Goal: Information Seeking & Learning: Learn about a topic

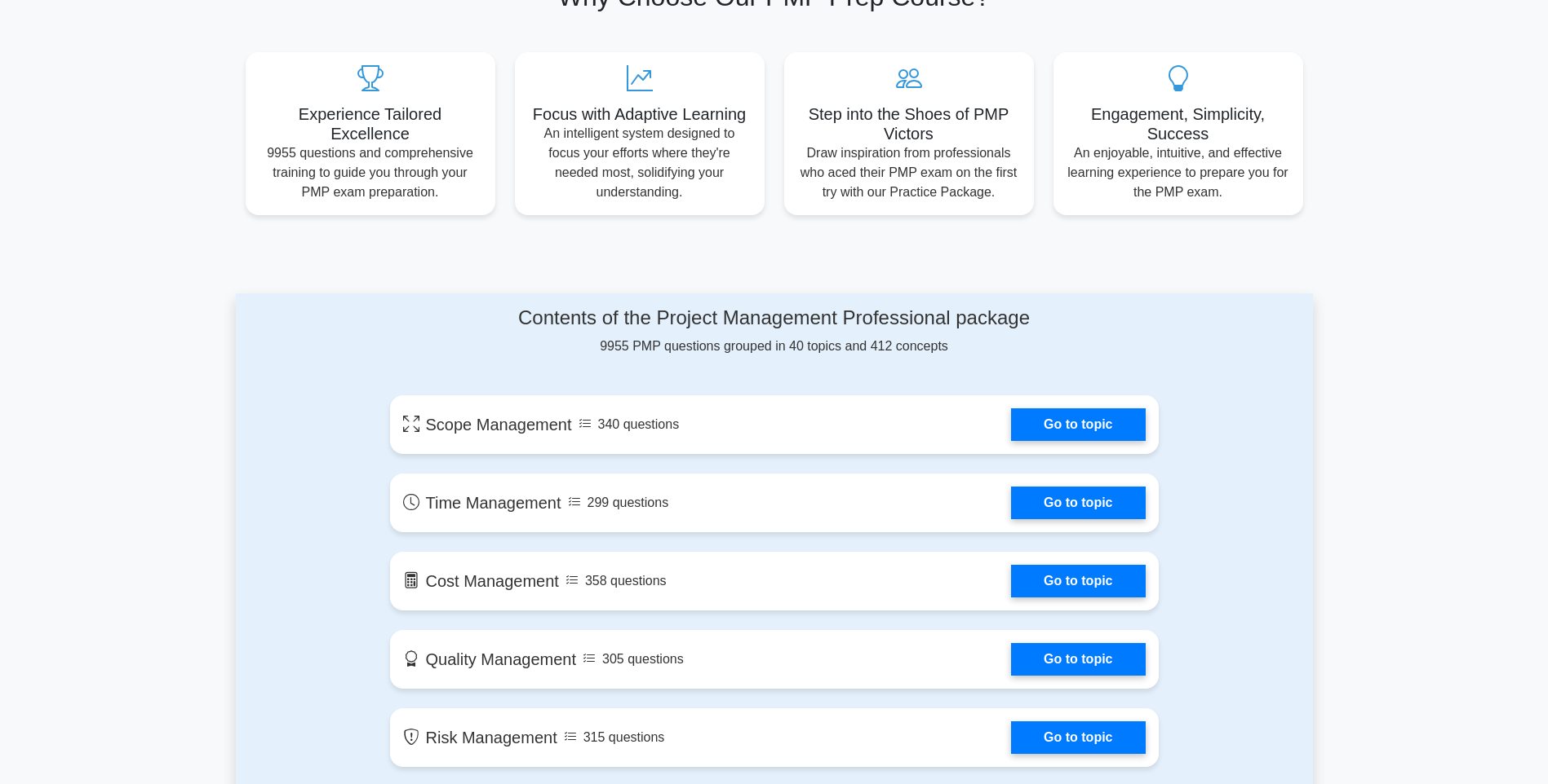
scroll to position [652, 0]
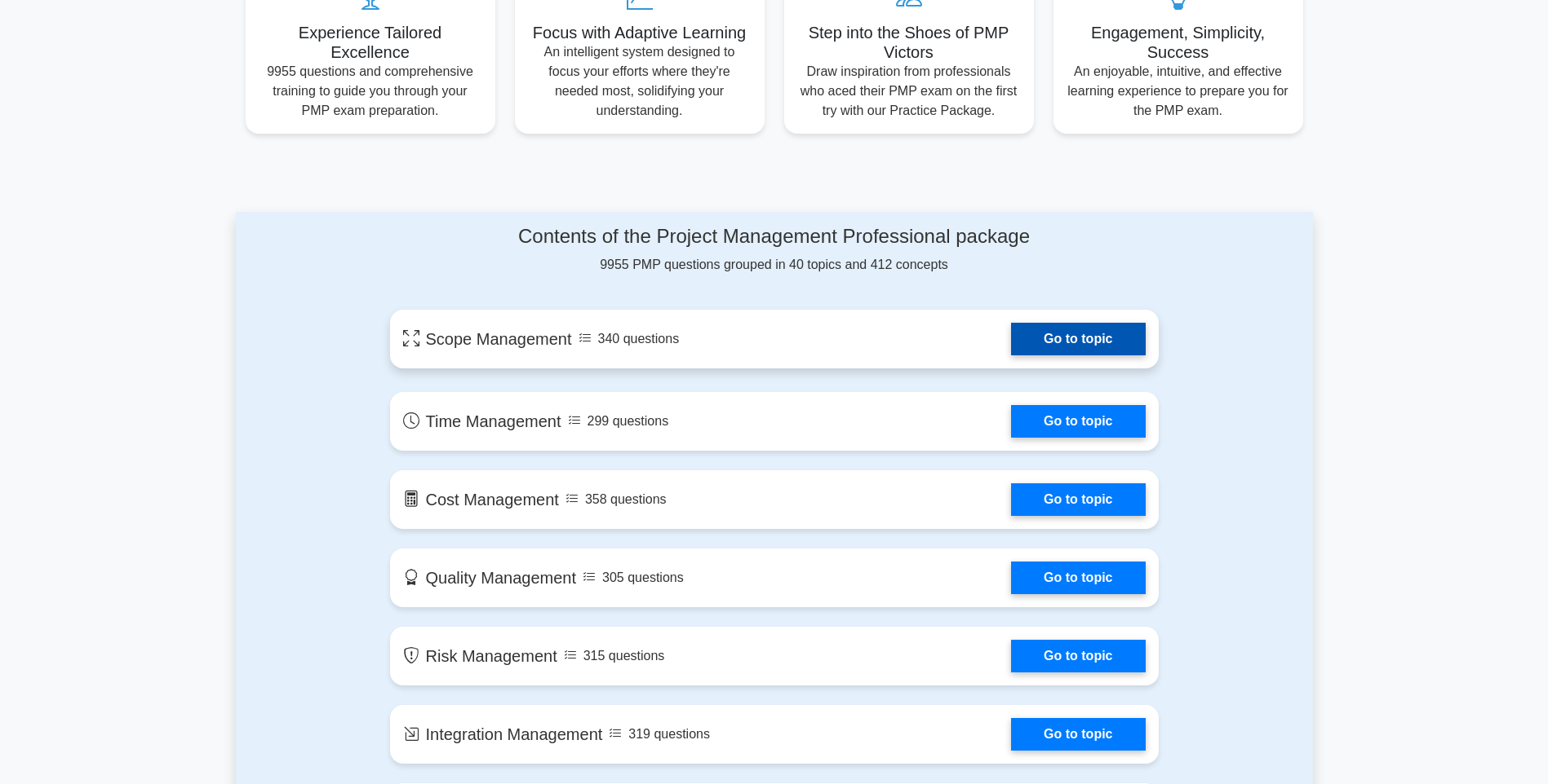
click at [1076, 342] on link "Go to topic" at bounding box center [1077, 339] width 134 height 32
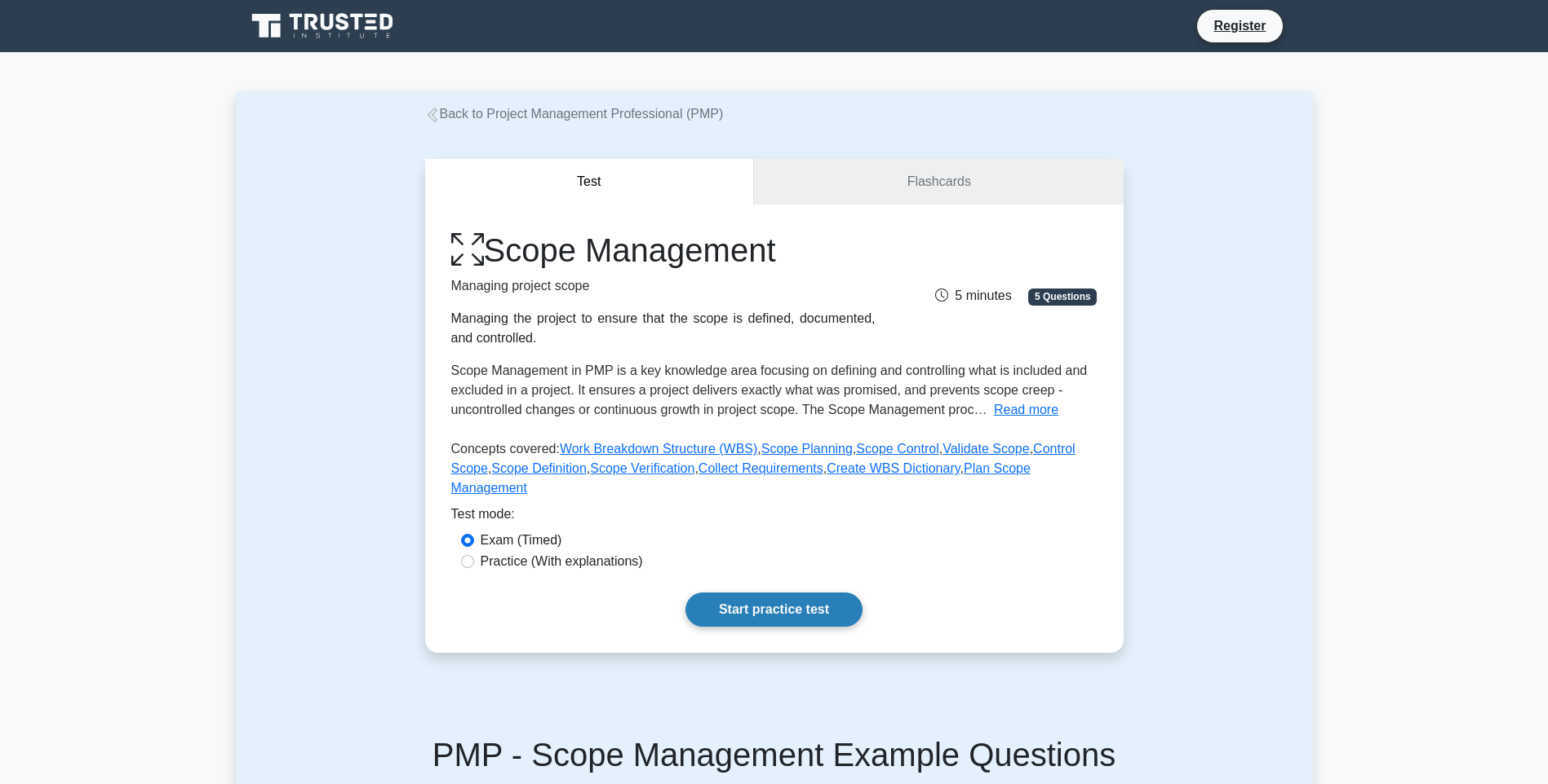
click at [761, 593] on link "Start practice test" at bounding box center [774, 610] width 177 height 34
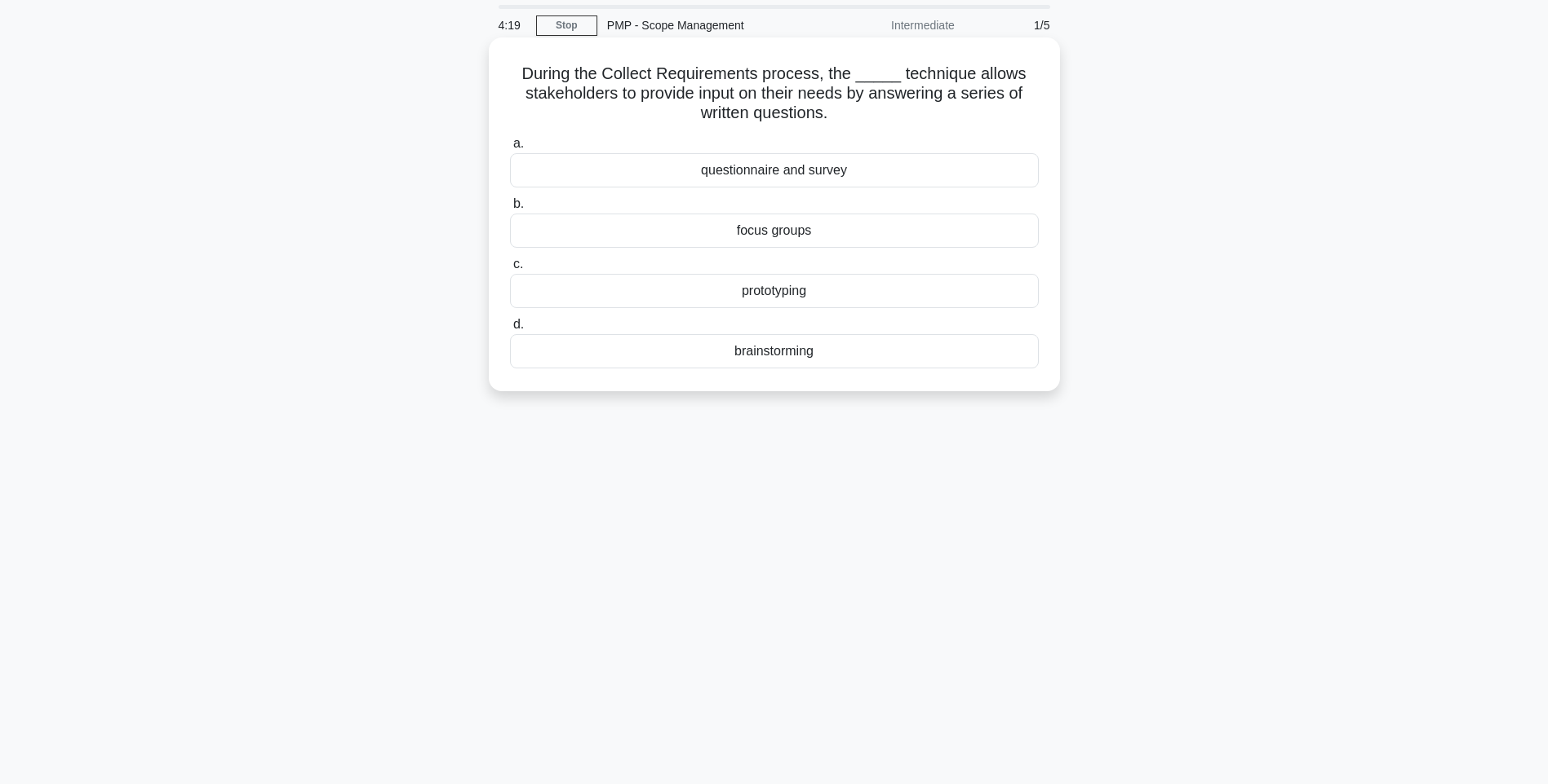
scroll to position [82, 0]
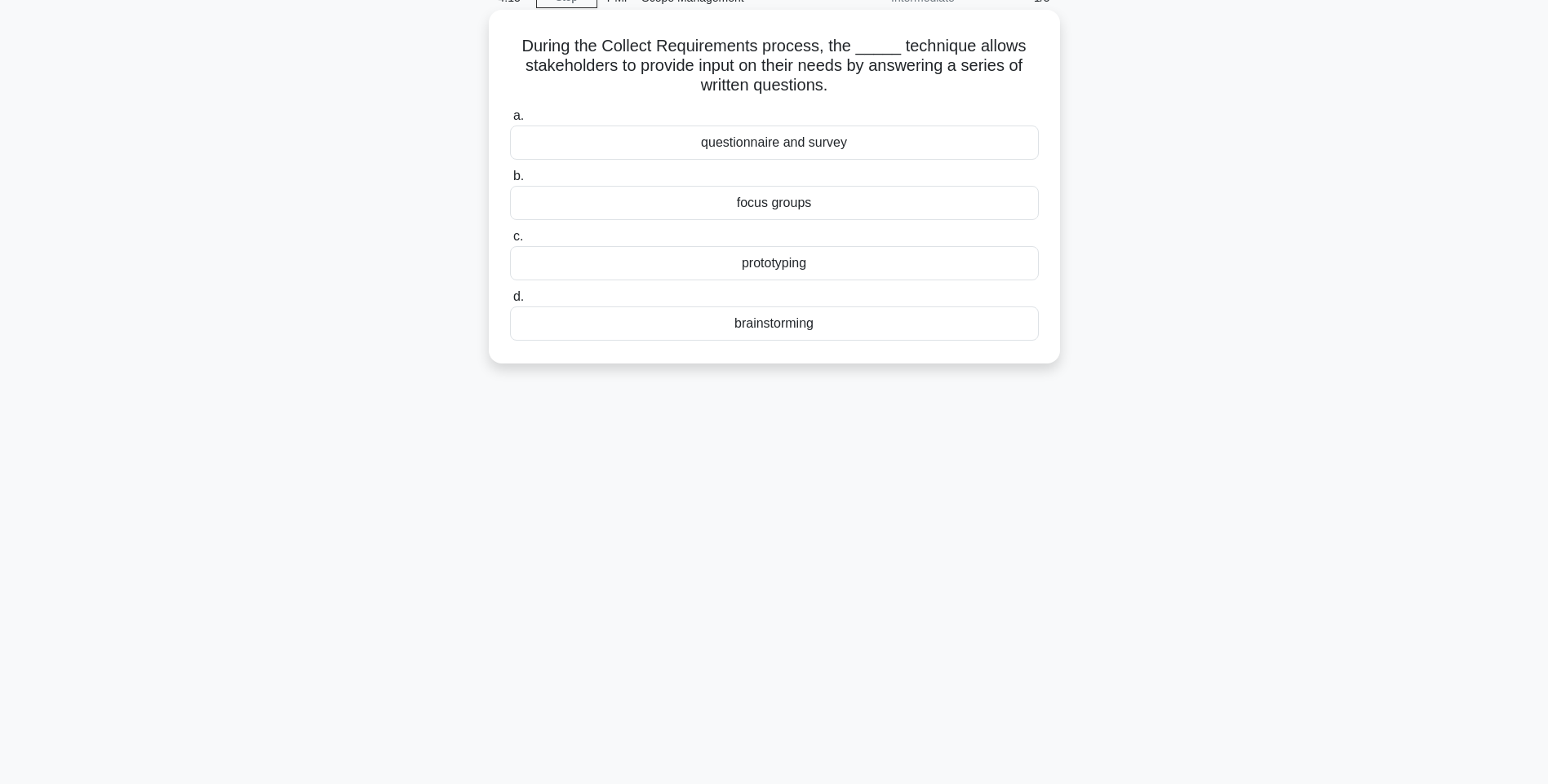
click at [738, 144] on div "questionnaire and survey" at bounding box center [774, 143] width 529 height 34
click at [510, 122] on input "a. questionnaire and survey" at bounding box center [510, 116] width 0 height 10
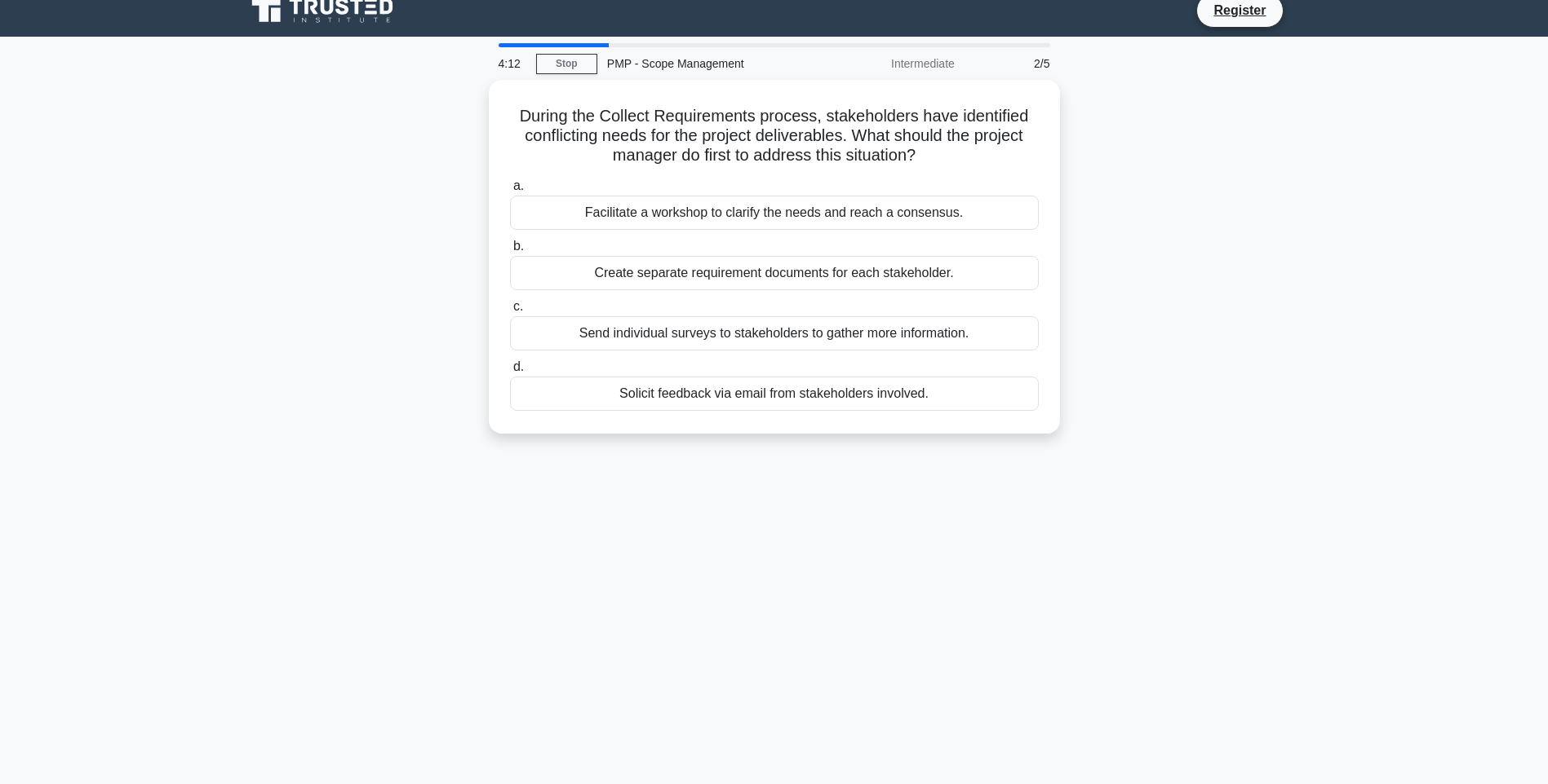
scroll to position [0, 0]
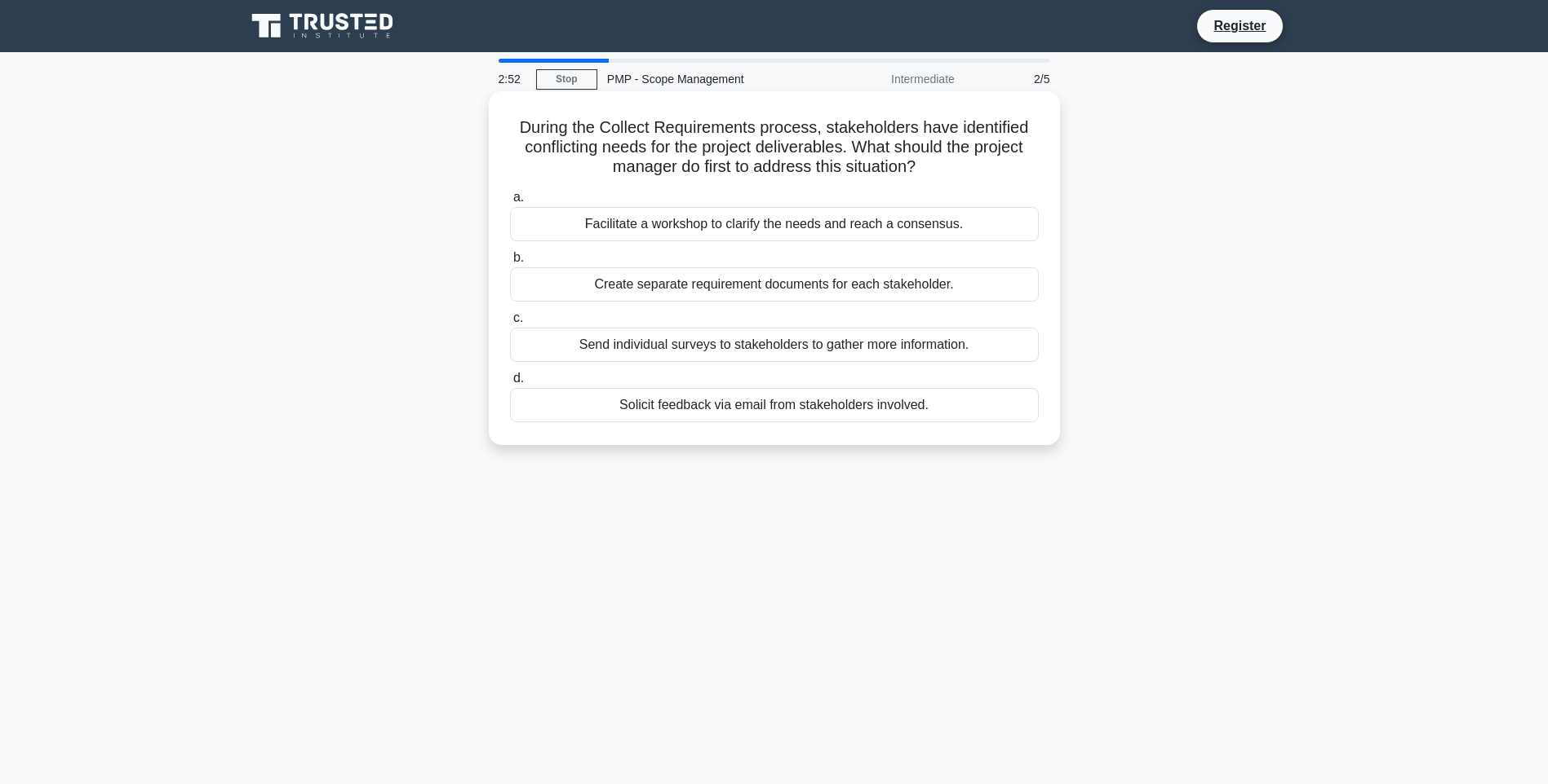
click at [794, 285] on div "Create separate requirement documents for each stakeholder." at bounding box center [774, 284] width 529 height 34
click at [510, 263] on input "b. Create separate requirement documents for each stakeholder." at bounding box center [510, 258] width 0 height 10
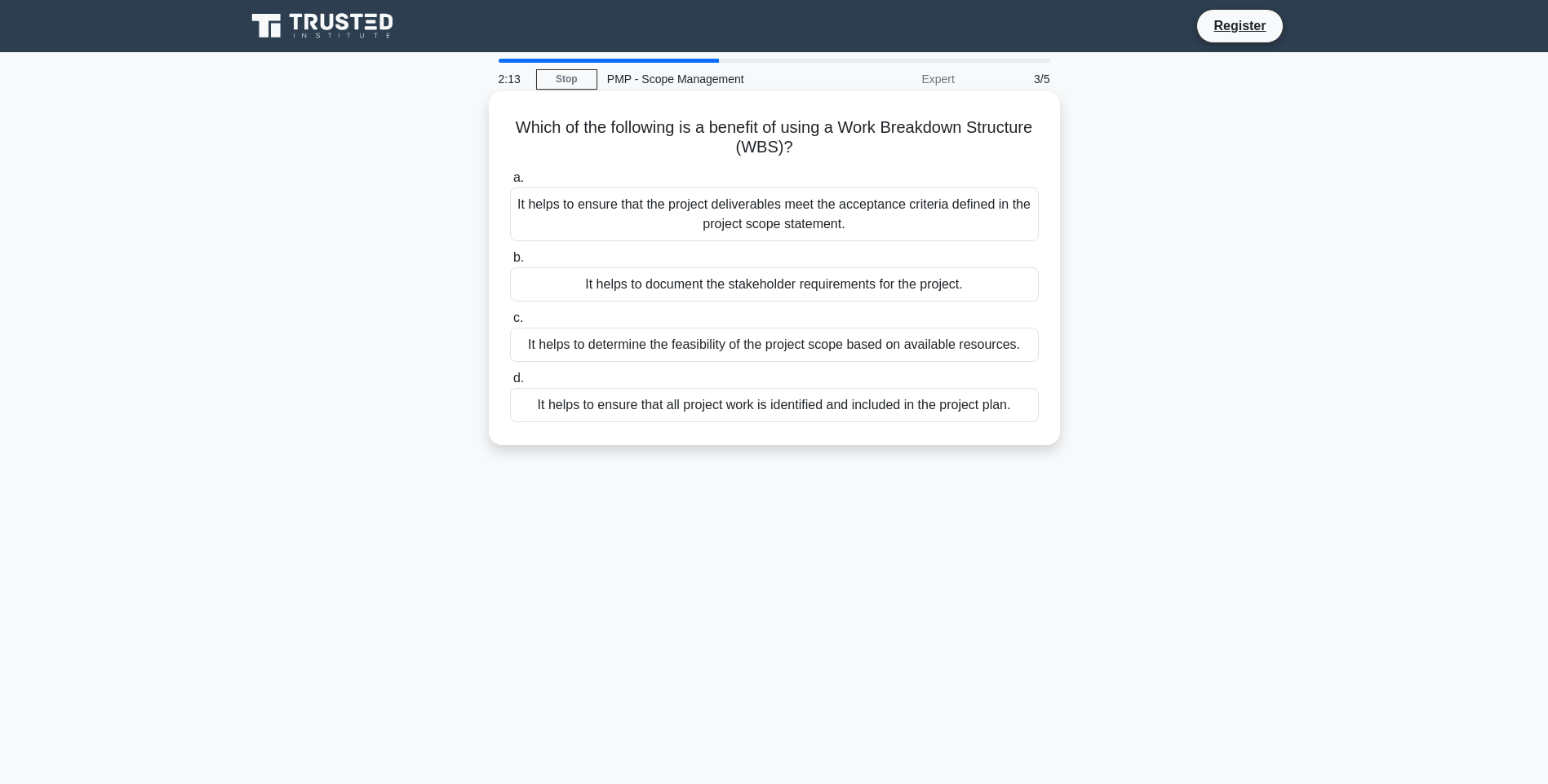
click at [669, 232] on div "It helps to ensure that the project deliverables meet the acceptance criteria d…" at bounding box center [774, 214] width 529 height 54
click at [510, 183] on input "a. It helps to ensure that the project deliverables meet the acceptance criteri…" at bounding box center [510, 178] width 0 height 10
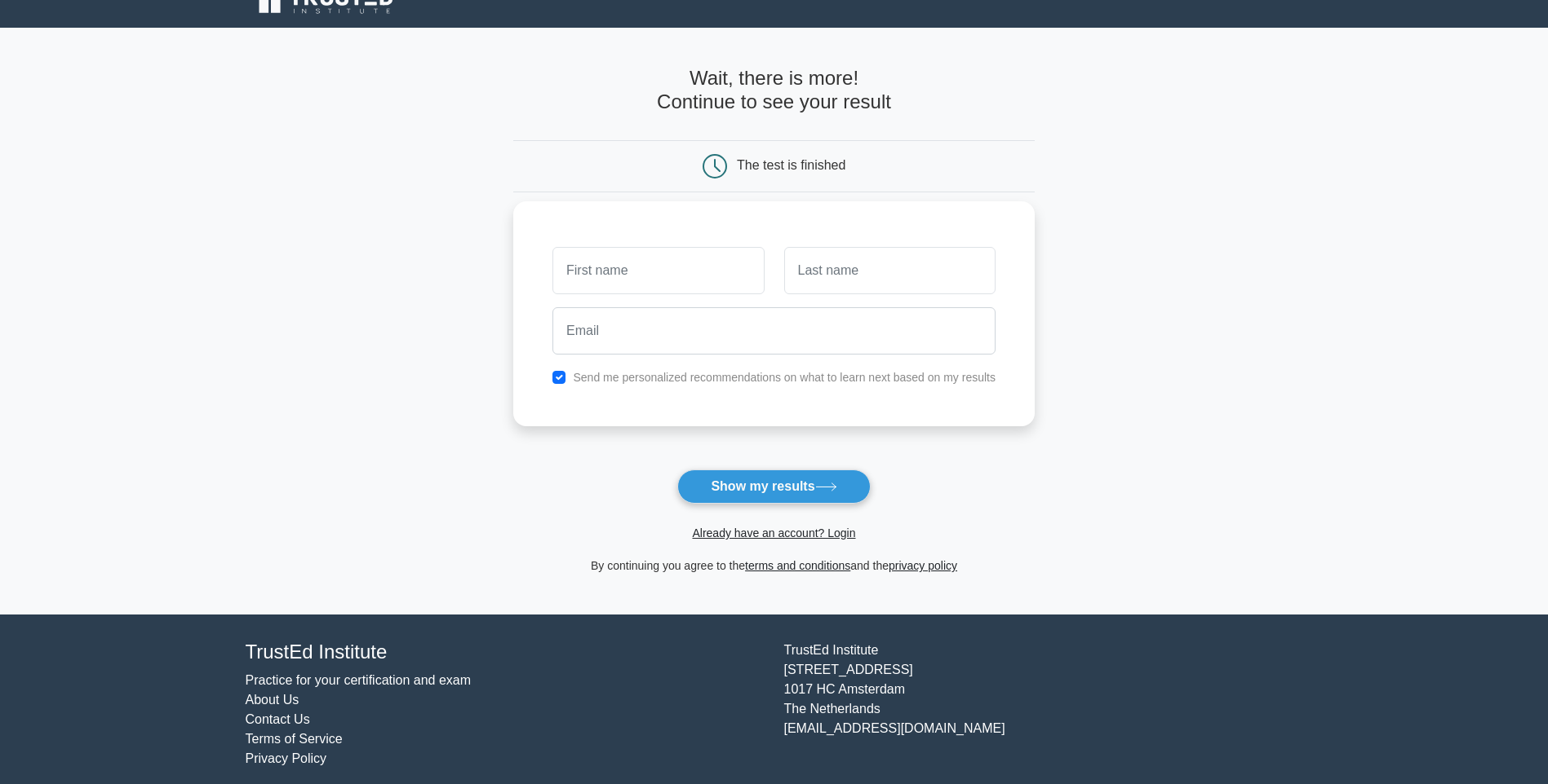
scroll to position [36, 0]
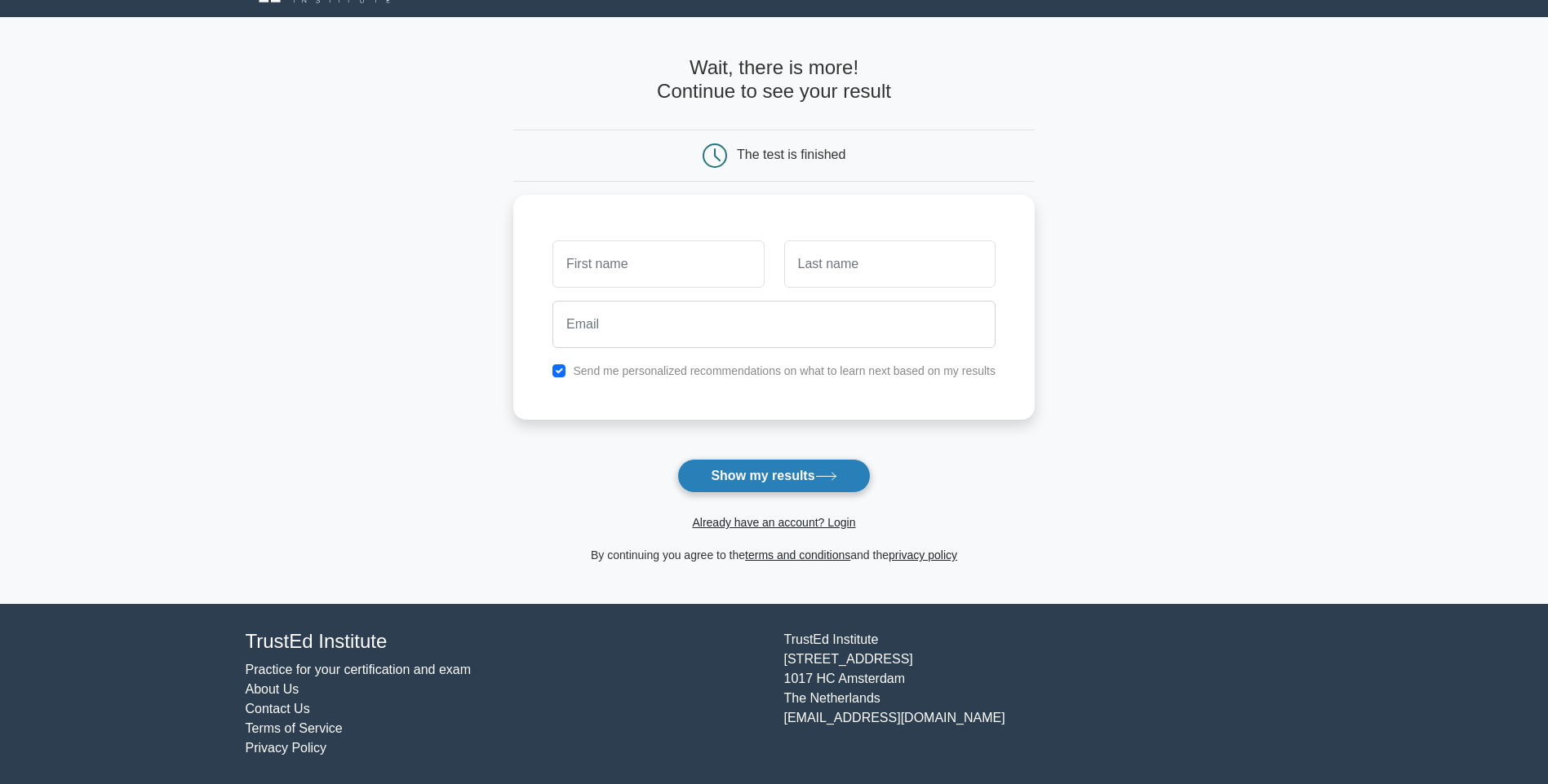
click at [766, 474] on button "Show my results" at bounding box center [773, 476] width 192 height 34
click at [624, 256] on input "text" at bounding box center [658, 260] width 211 height 48
type input "WANJE"
click at [838, 267] on input "text" at bounding box center [890, 260] width 211 height 48
type input "MWALIMU"
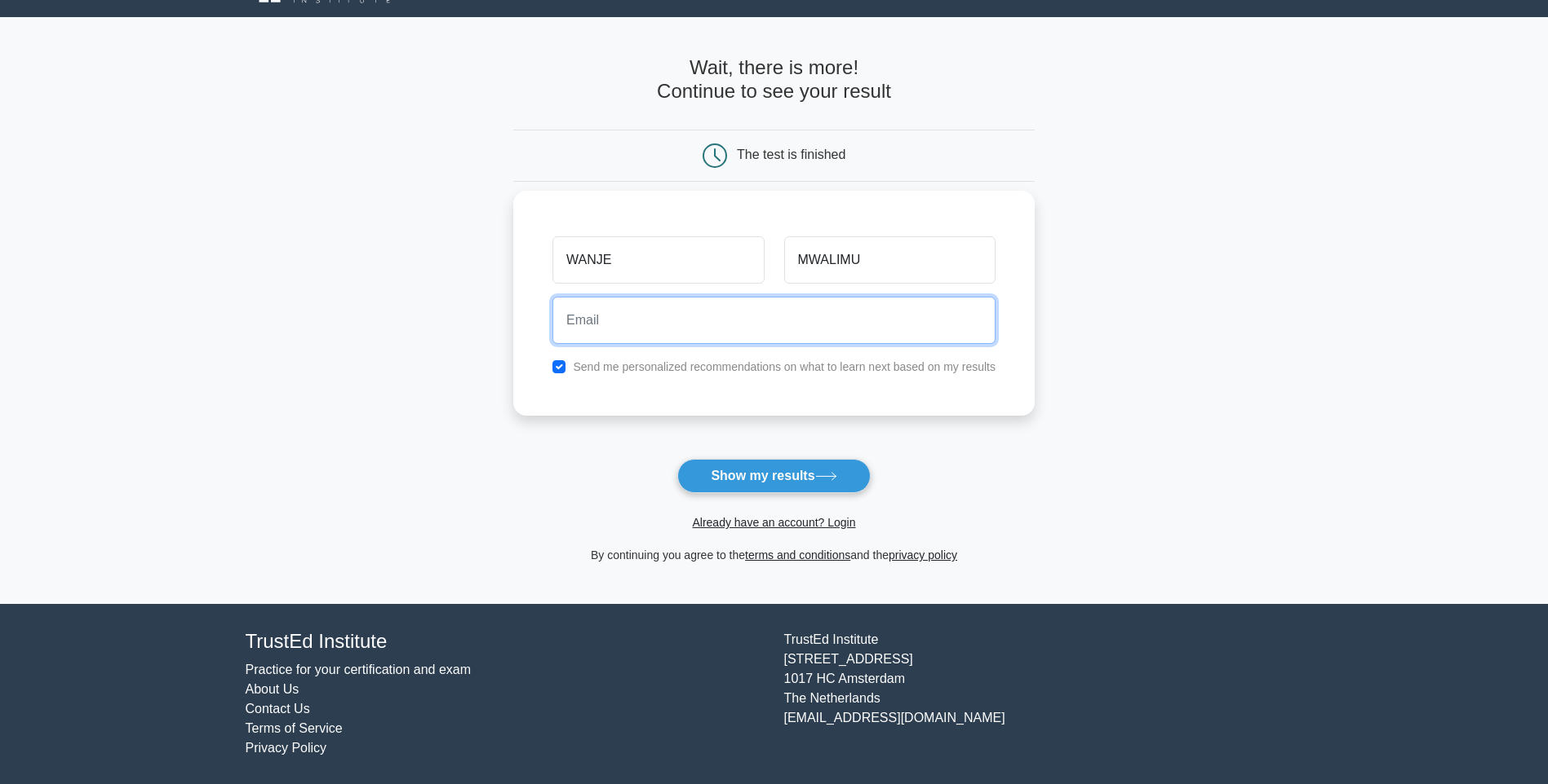
click at [739, 327] on input "email" at bounding box center [774, 320] width 443 height 48
type input "wanjesaid5@gmail.com"
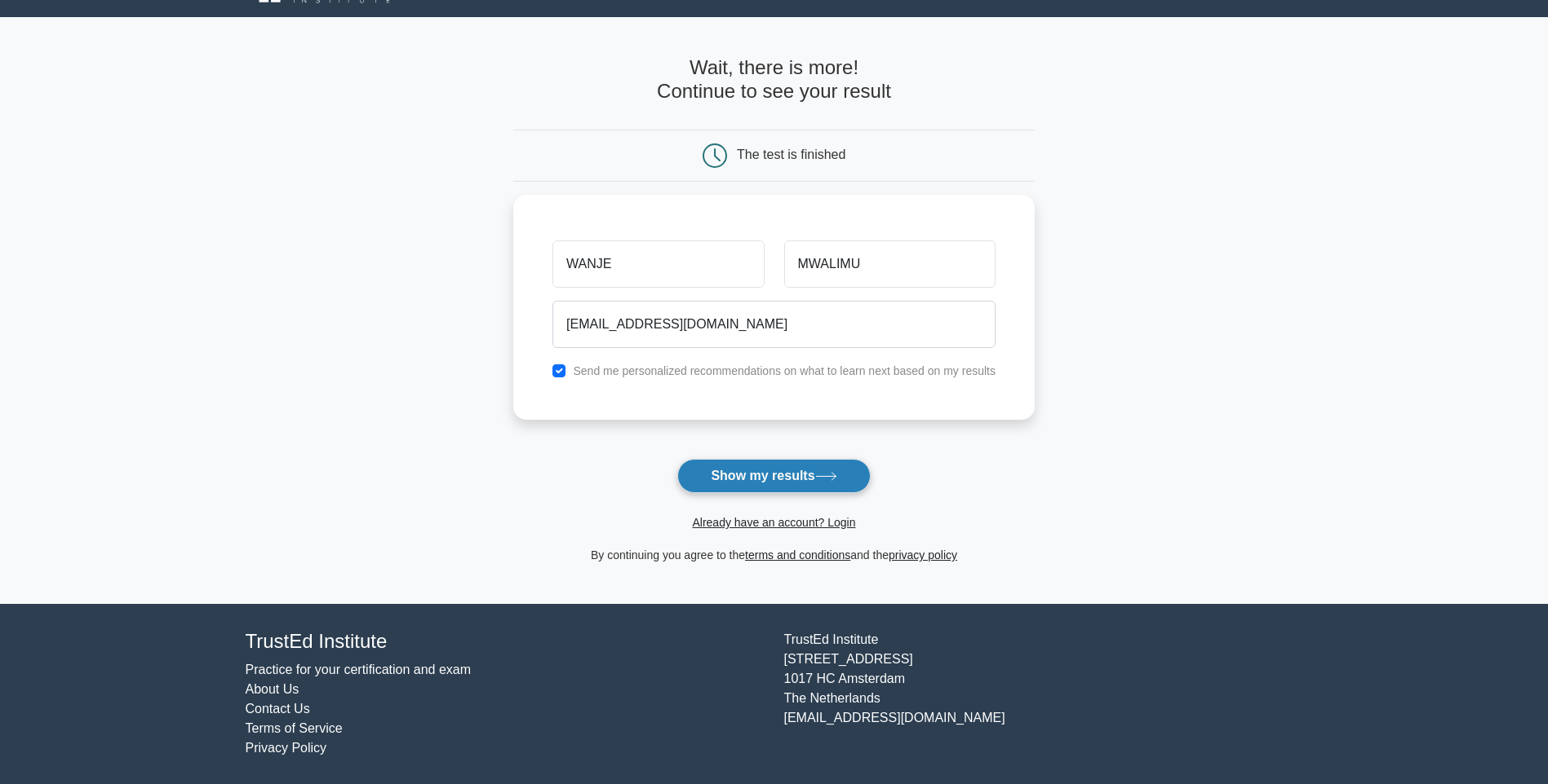
click at [792, 472] on button "Show my results" at bounding box center [773, 476] width 192 height 34
click at [771, 480] on form "Wait, there is more! Continue to see your result The test is finished WANJE" at bounding box center [774, 310] width 521 height 508
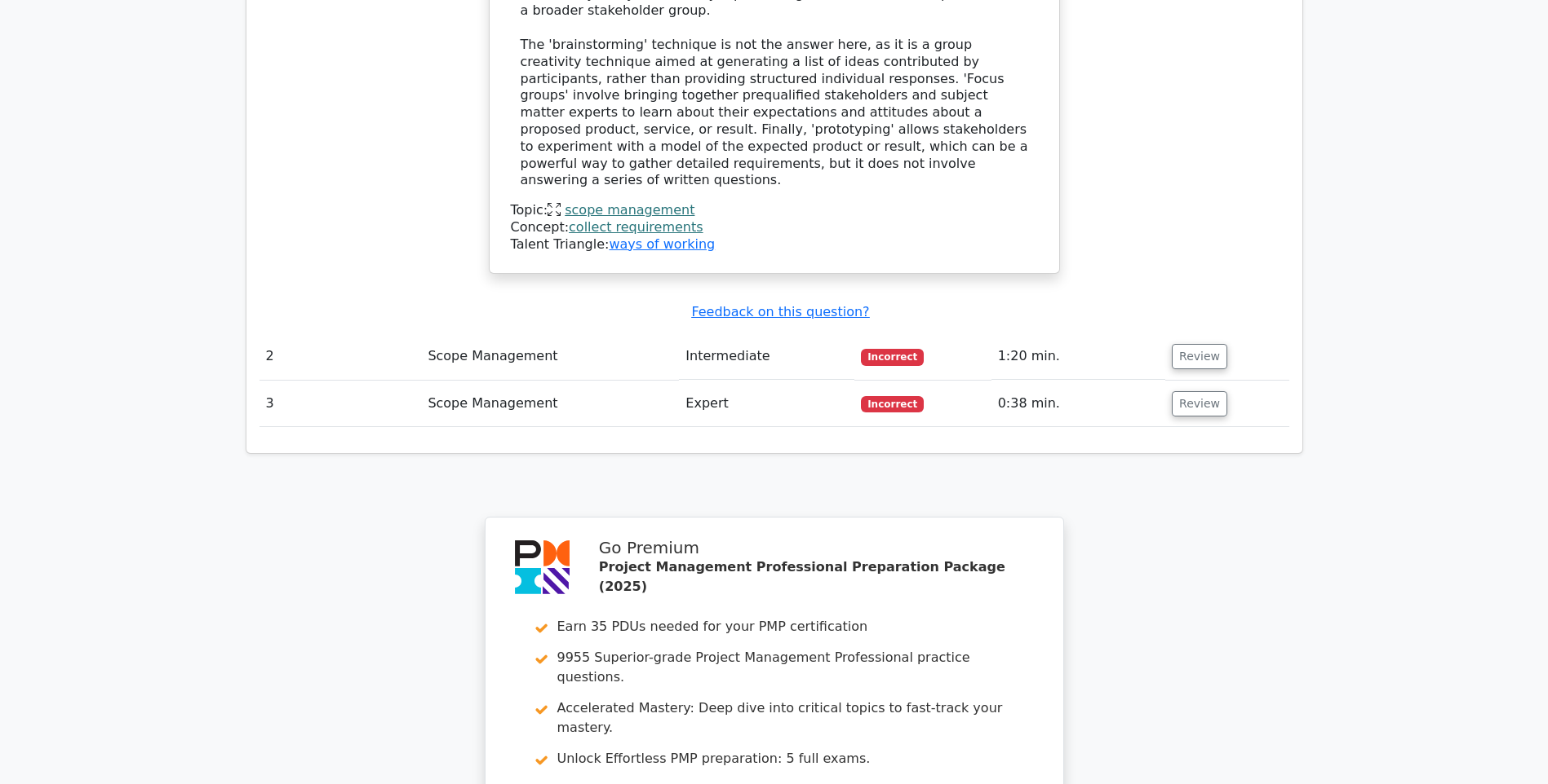
scroll to position [1875, 0]
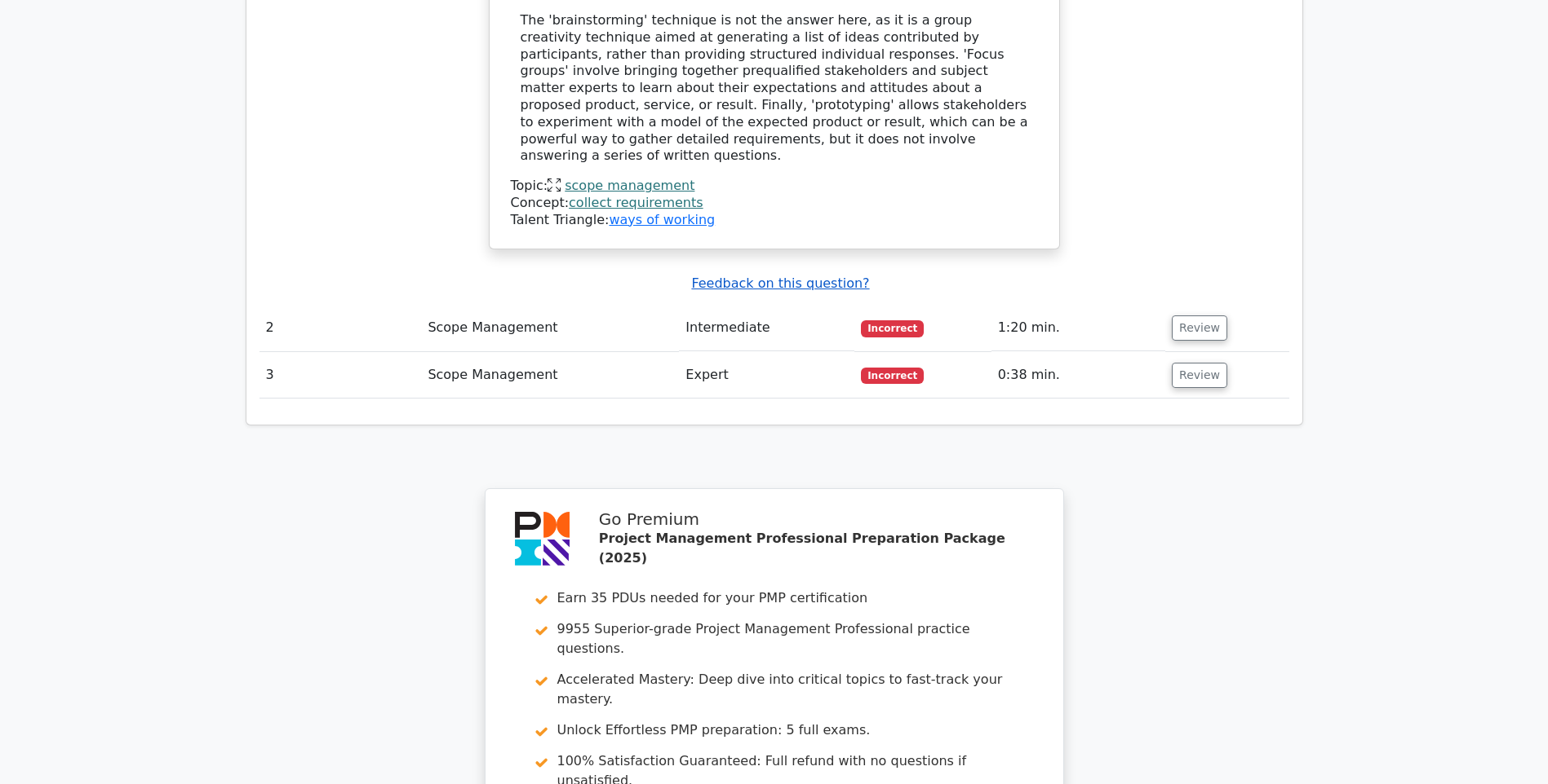
click at [753, 276] on u "Feedback on this question?" at bounding box center [780, 283] width 178 height 15
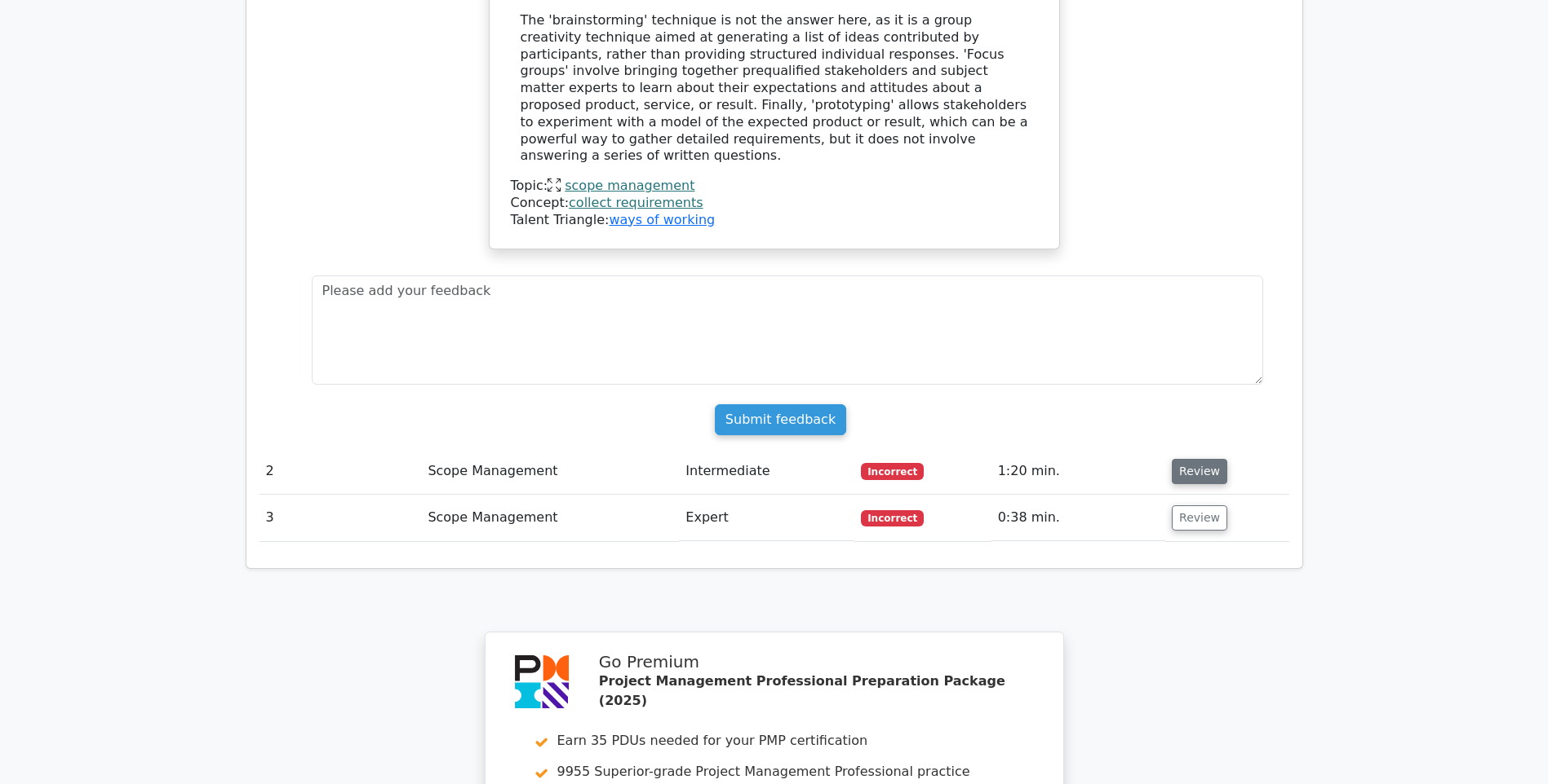
click at [1180, 459] on button "Review" at bounding box center [1199, 471] width 55 height 26
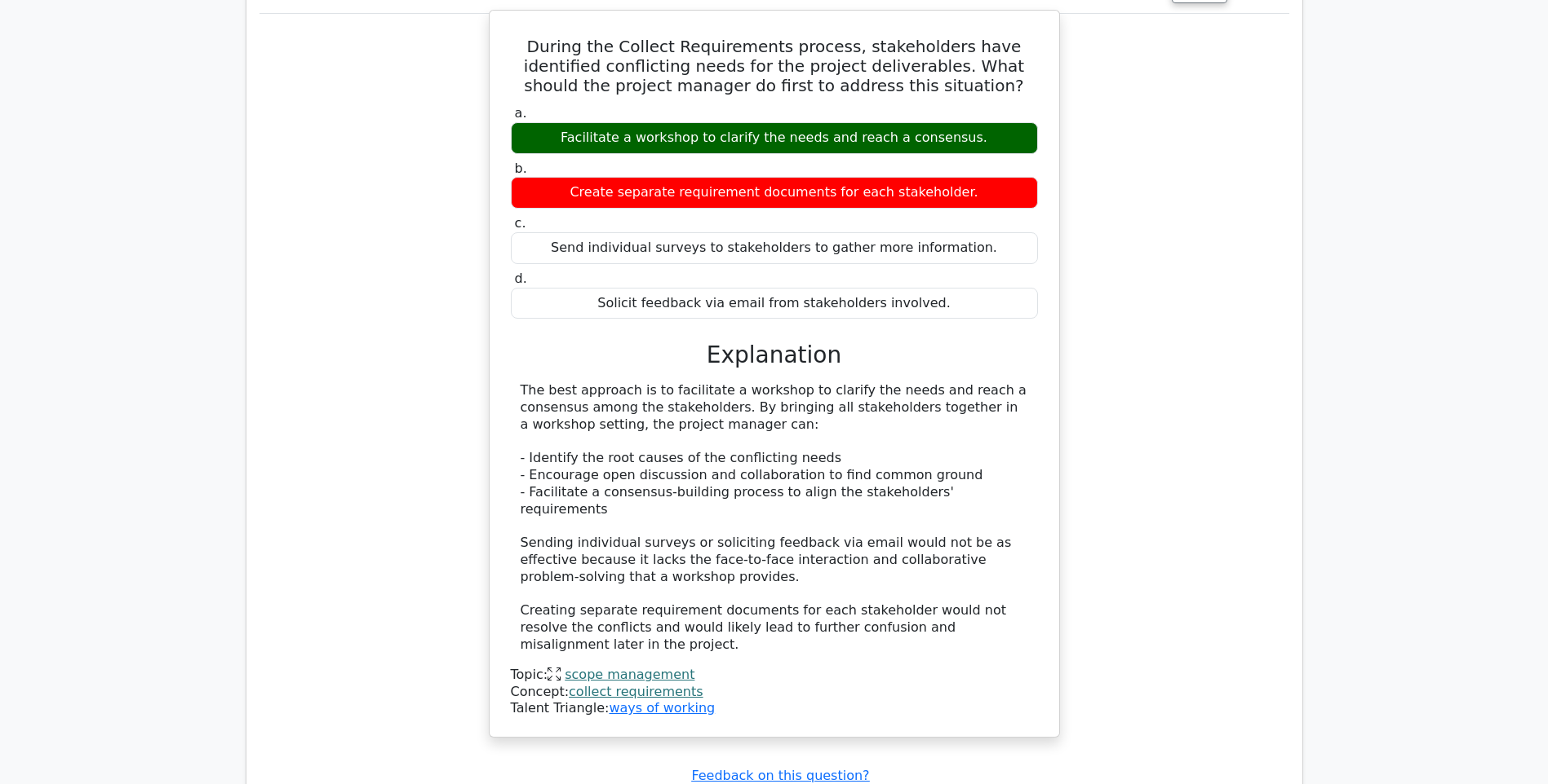
scroll to position [2364, 0]
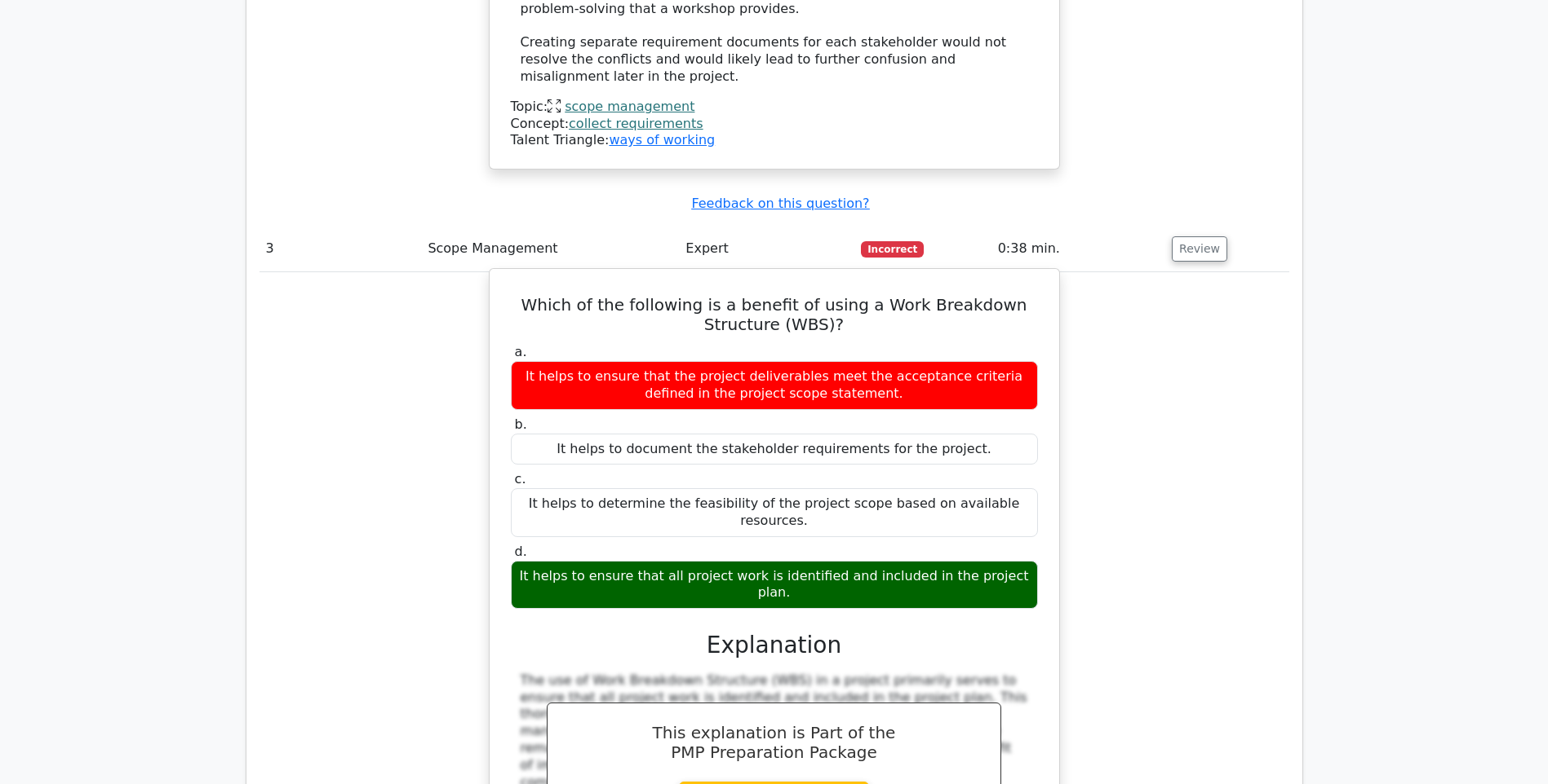
scroll to position [2935, 0]
